Goal: Task Accomplishment & Management: Use online tool/utility

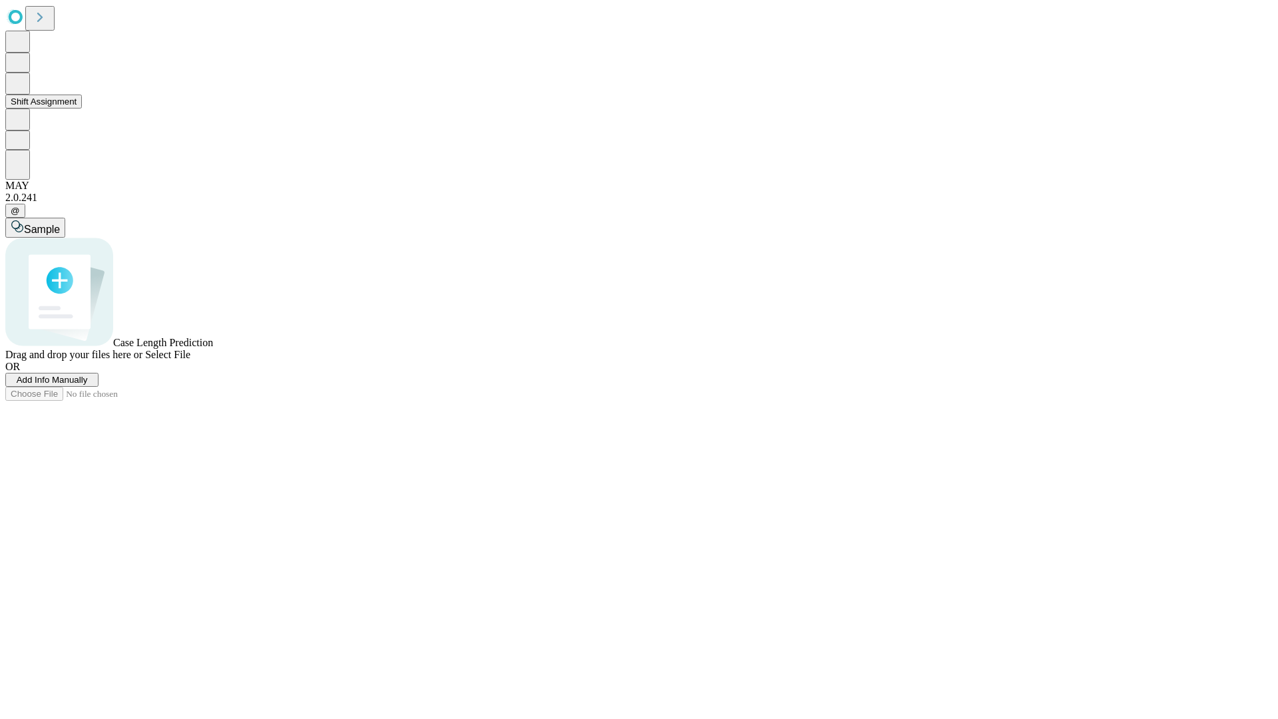
click at [82, 108] on button "Shift Assignment" at bounding box center [43, 101] width 77 height 14
